Goal: Navigation & Orientation: Find specific page/section

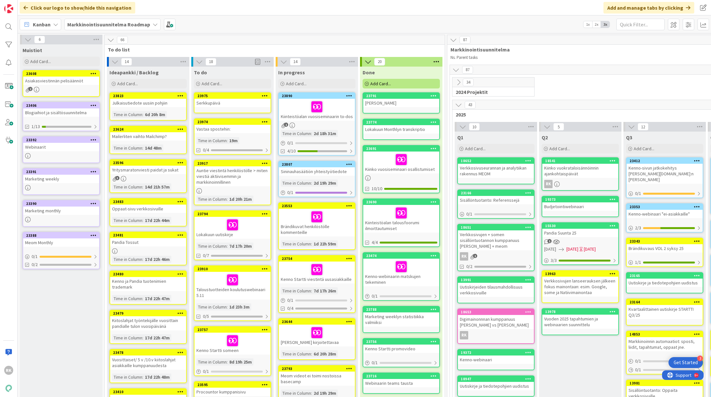
click at [240, 100] on div "Serkkupäivä" at bounding box center [233, 103] width 76 height 8
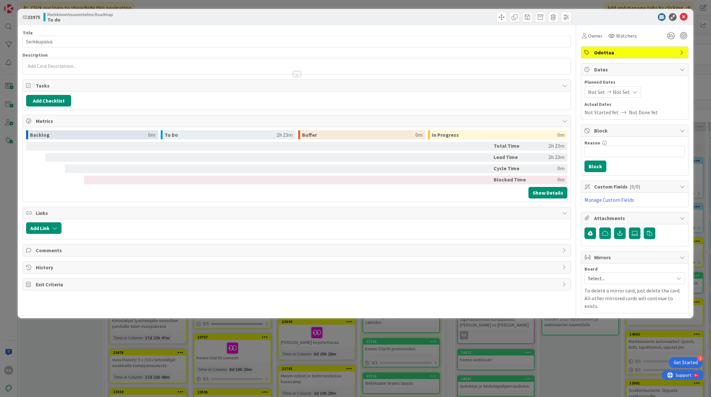
click at [14, 77] on div "ID 23975 Markkinointisuunnitelma Roadmap To do Title 11 / 128 Serkkupäivä Descr…" at bounding box center [355, 198] width 711 height 397
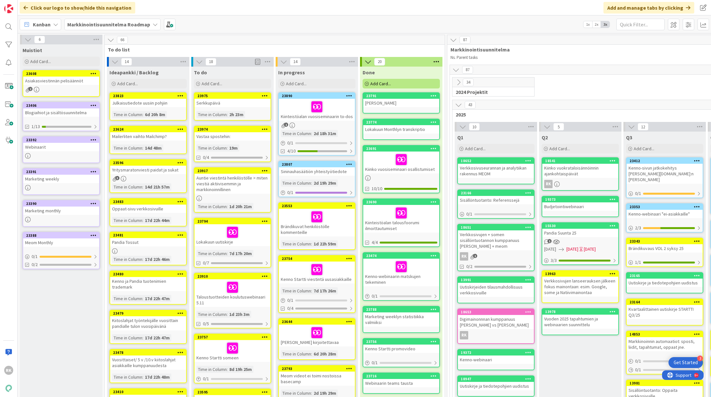
click at [60, 185] on div at bounding box center [61, 187] width 76 height 5
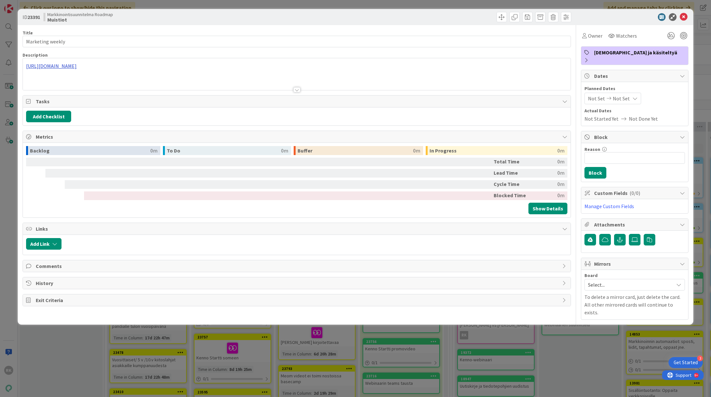
click at [70, 65] on div "[URL][DOMAIN_NAME]" at bounding box center [297, 74] width 548 height 32
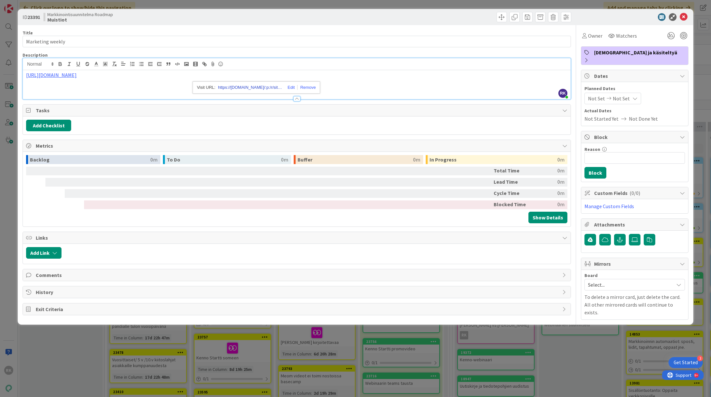
click at [252, 86] on link "https://[DOMAIN_NAME]/:p:/r/sites/PandiaTyntekijt/_layouts/15/Doc.aspx?action=e…" at bounding box center [250, 87] width 64 height 8
click at [686, 16] on icon at bounding box center [684, 17] width 8 height 8
